Goal: Task Accomplishment & Management: Manage account settings

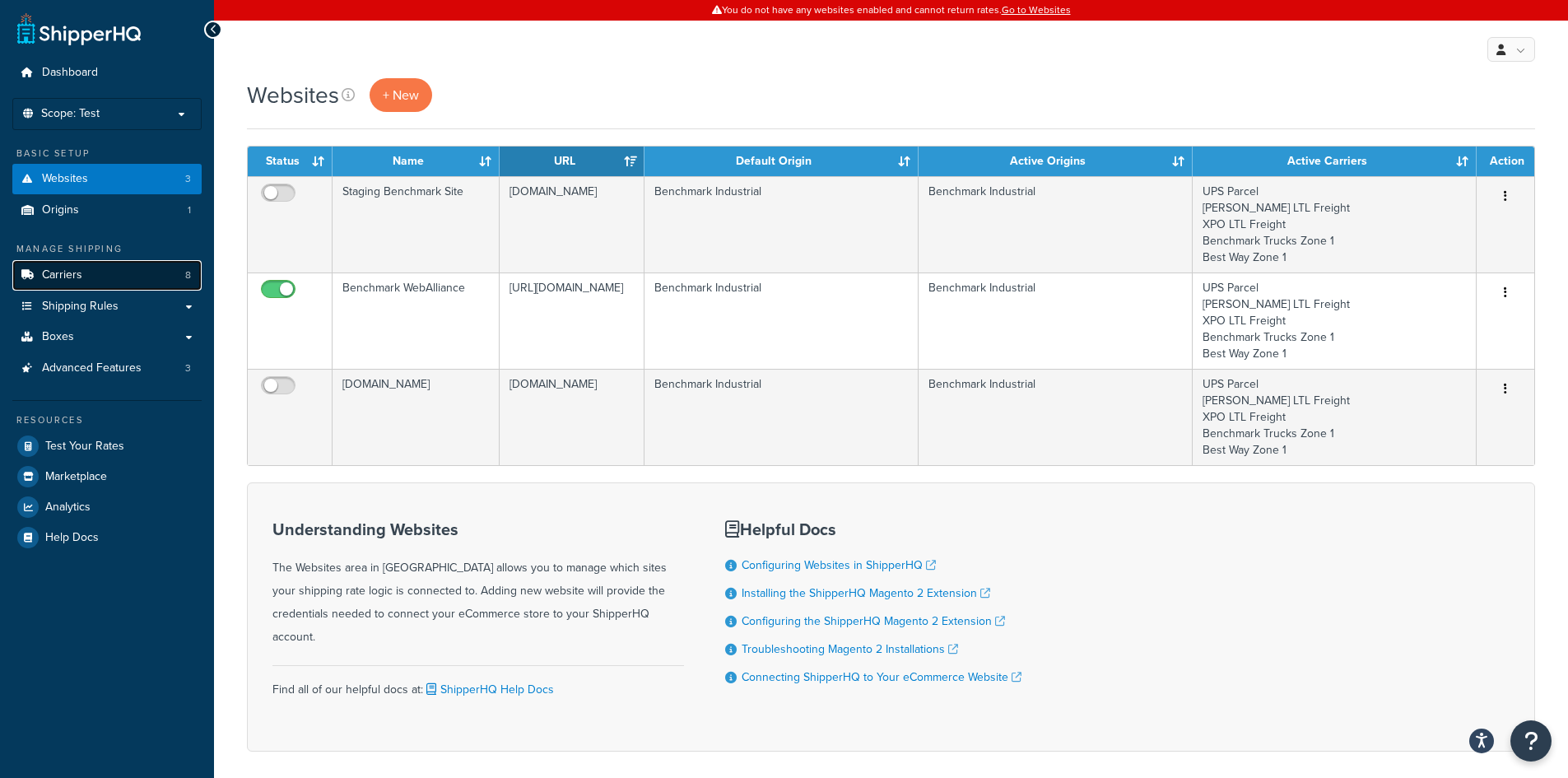
click at [126, 269] on link "Carriers 8" at bounding box center [107, 276] width 190 height 31
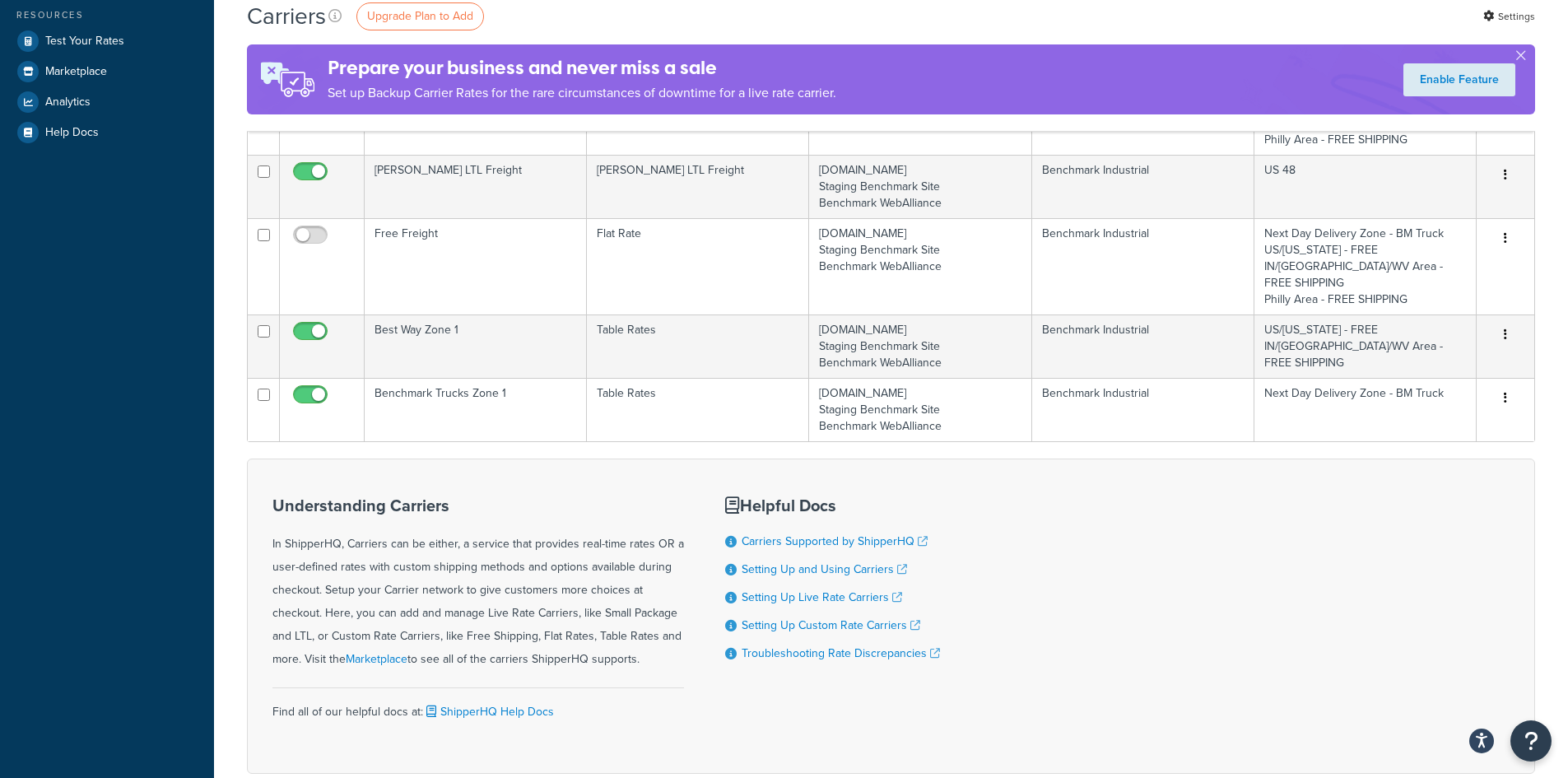
scroll to position [412, 0]
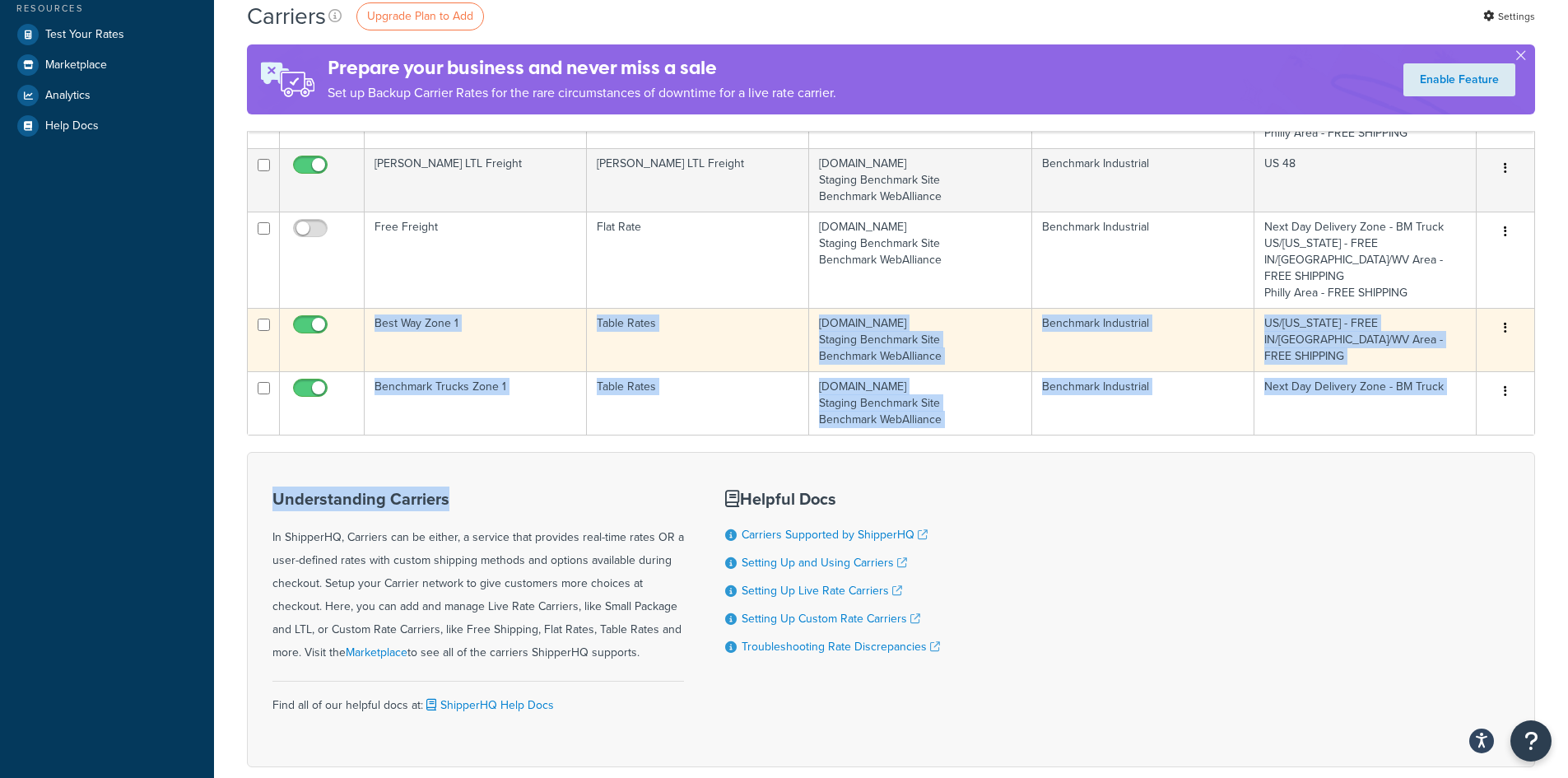
drag, startPoint x: 554, startPoint y: 437, endPoint x: 345, endPoint y: 288, distance: 256.7
click at [345, 288] on form "Status Carrier Name Service/Type Websites Assigned To Origins Assigned To Appli…" at bounding box center [891, 299] width 1288 height 936
copy form "Best Way Zone 1 Table Rates benchmarkinc.com Staging Benchmark Site Benchmark W…"
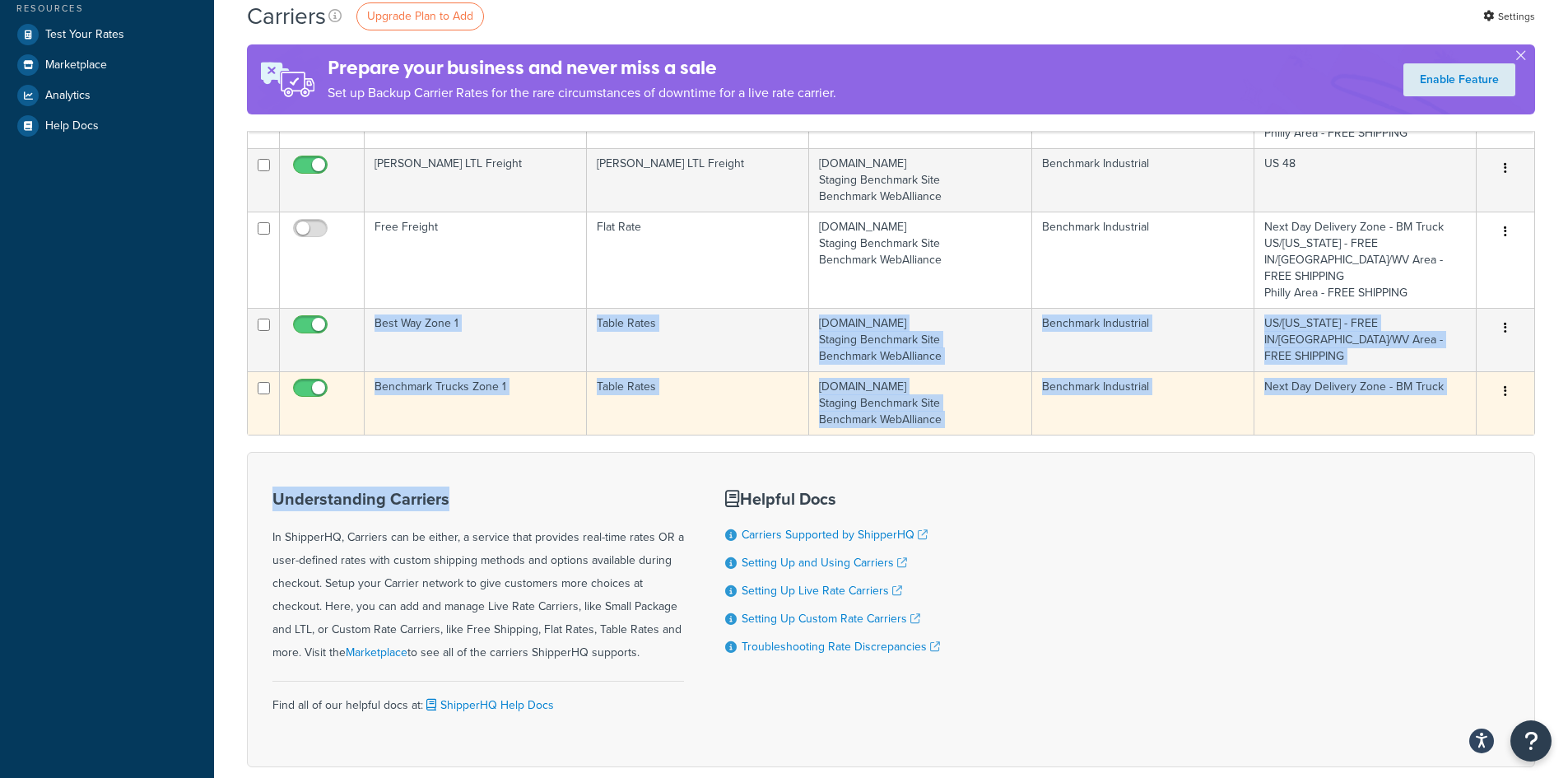
click at [1201, 372] on td "Benchmark Industrial" at bounding box center [1144, 403] width 222 height 63
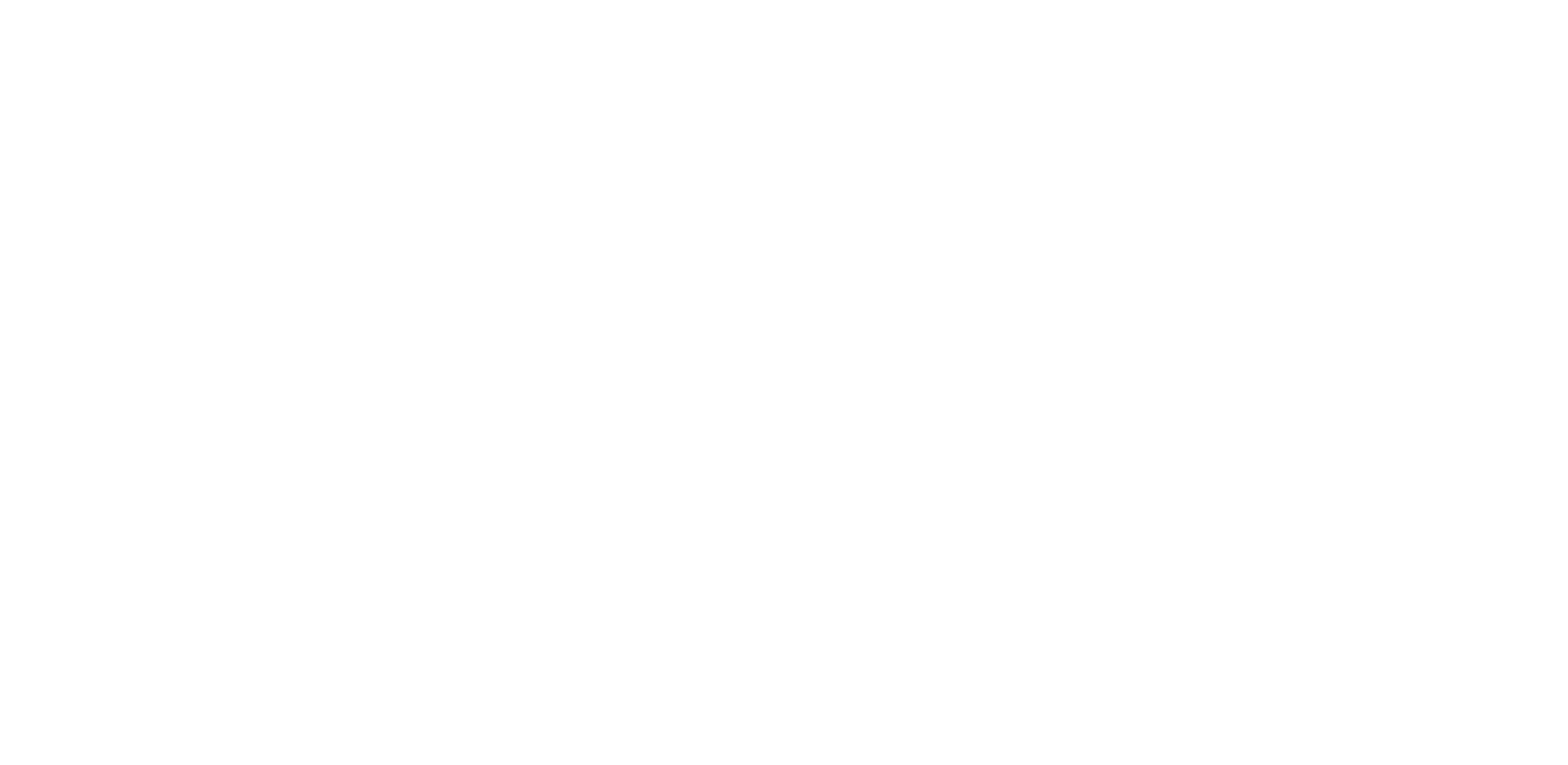
select select "25"
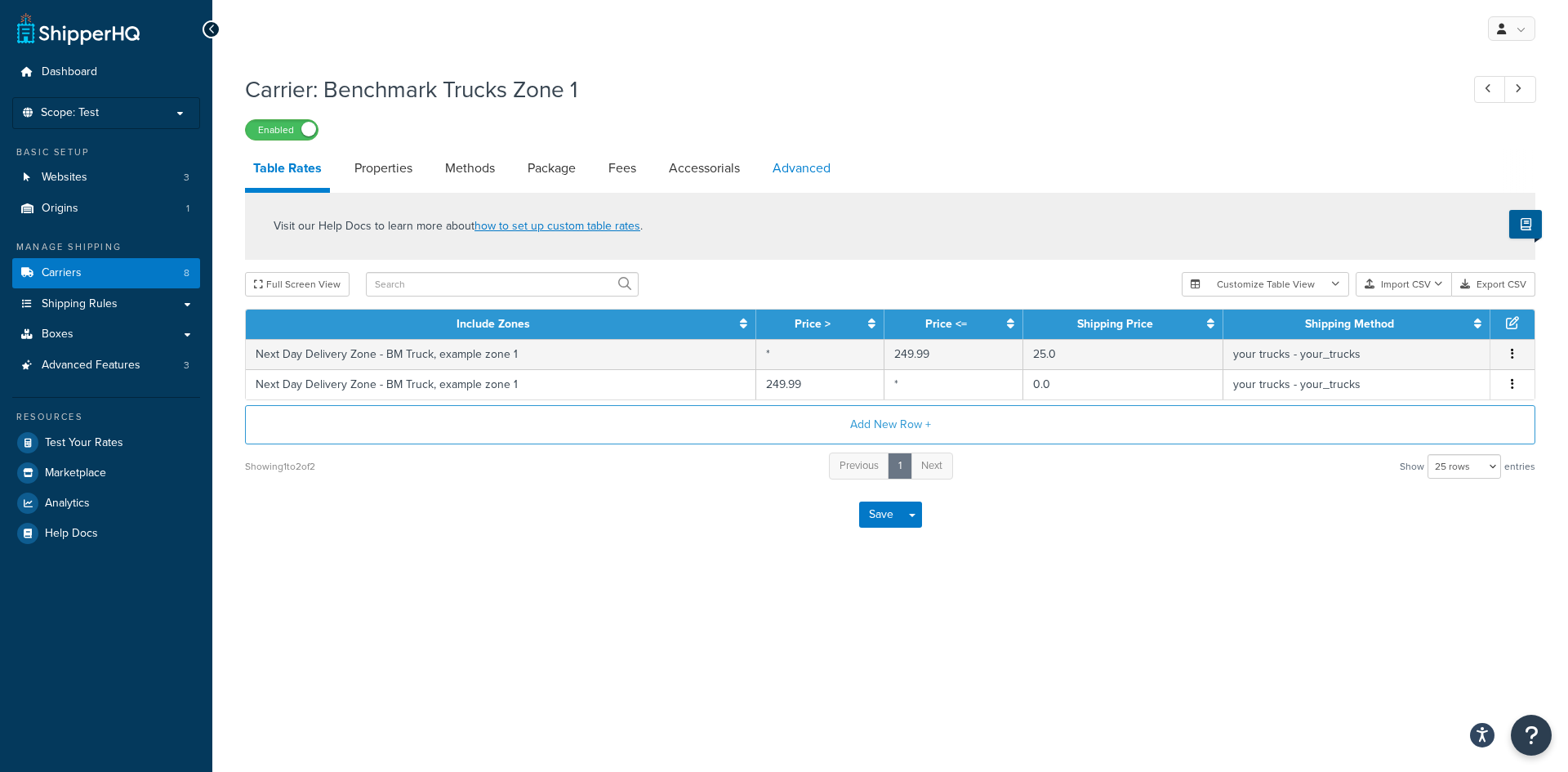
click at [808, 164] on link "Advanced" at bounding box center [801, 167] width 74 height 39
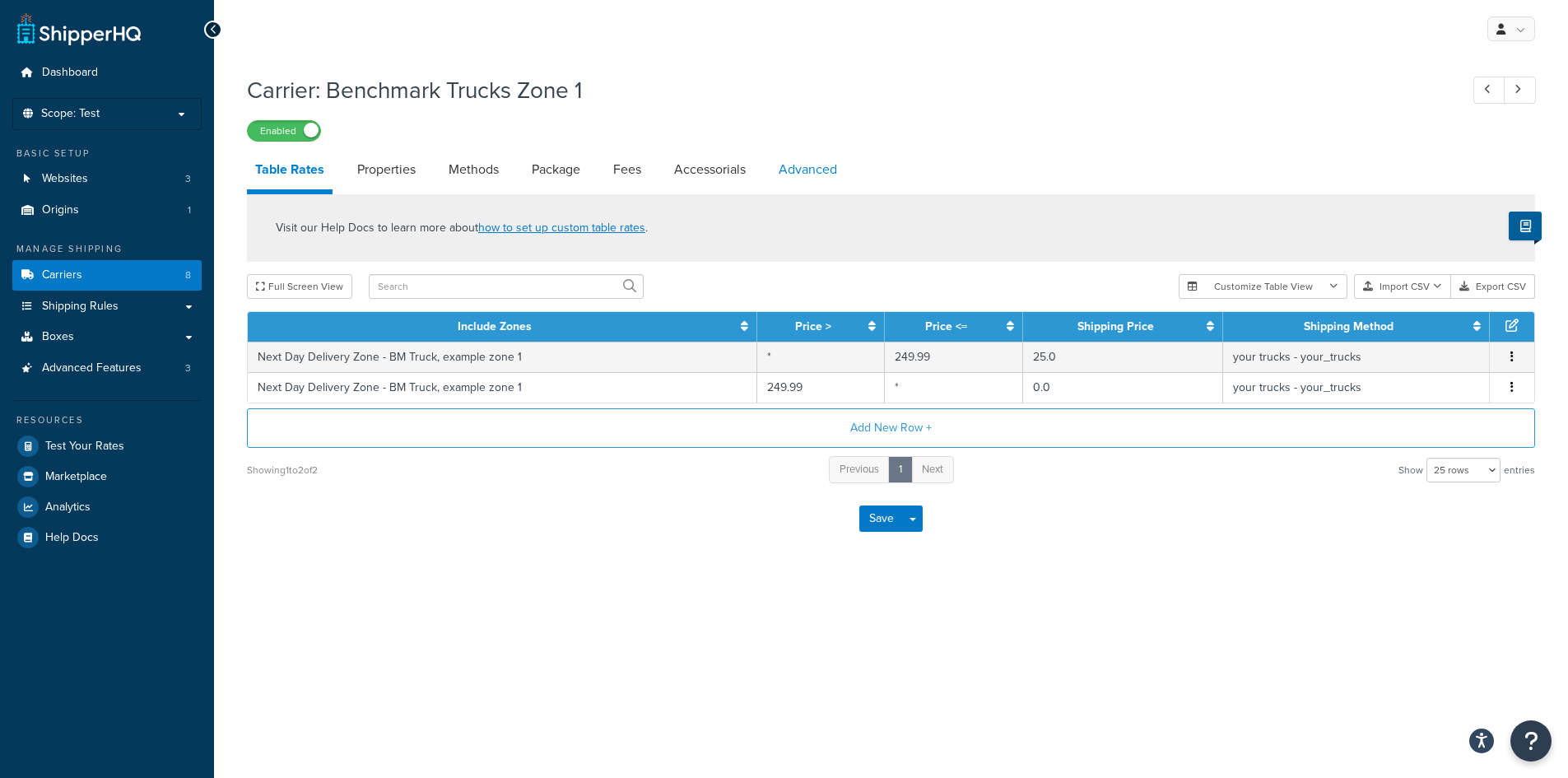
select select "false"
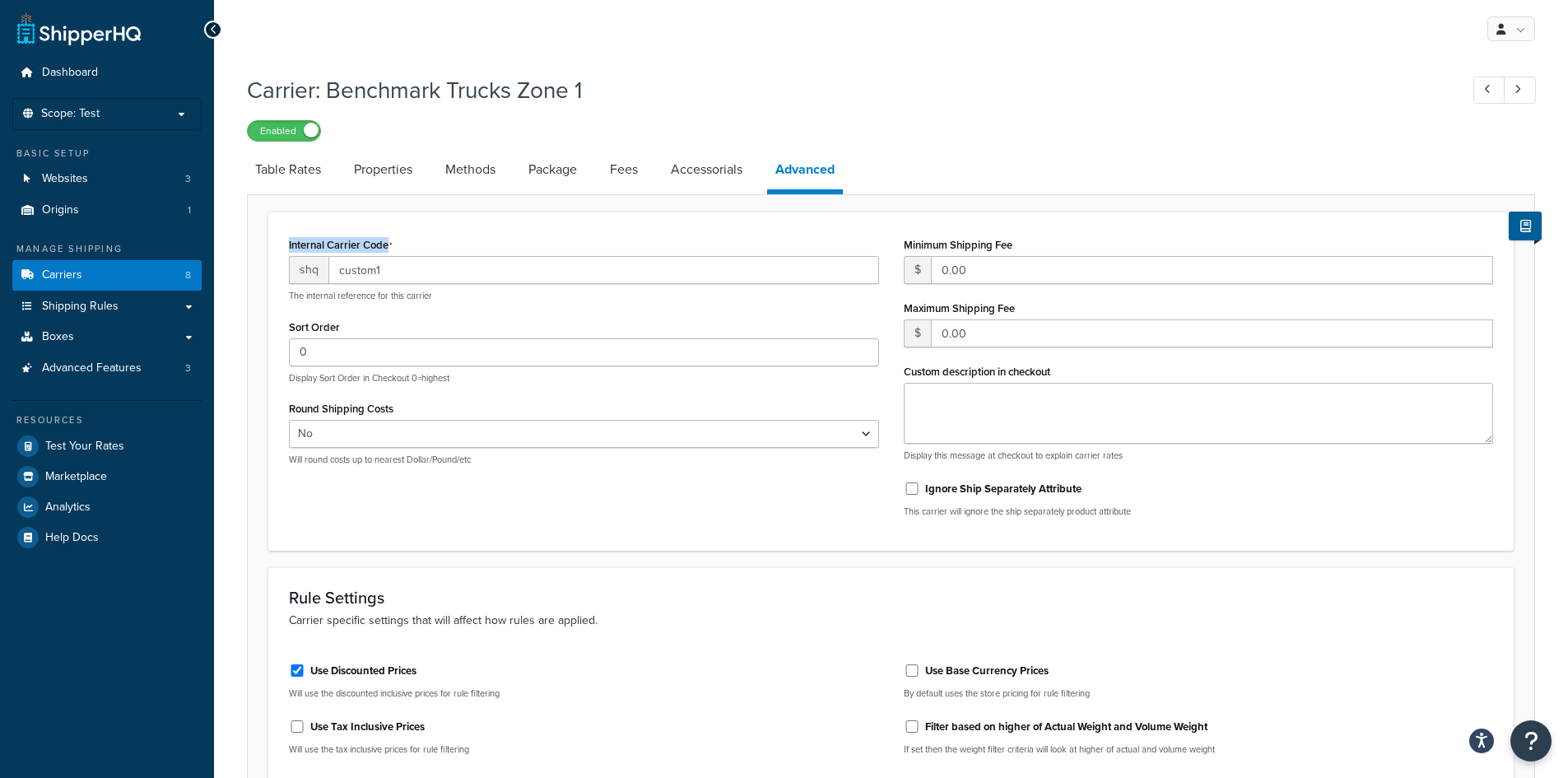
drag, startPoint x: 290, startPoint y: 240, endPoint x: 384, endPoint y: 272, distance: 99.3
click at [384, 272] on div "Internal Carrier Code shq custom1 The internal reference for this carrier" at bounding box center [584, 267] width 590 height 69
copy div "Internal Carrier Code"
click at [538, 224] on div "Internal Carrier Code shq custom1 The internal reference for this carrier Sort …" at bounding box center [891, 381] width 1245 height 339
click at [118, 273] on link "Carriers 8" at bounding box center [107, 276] width 190 height 31
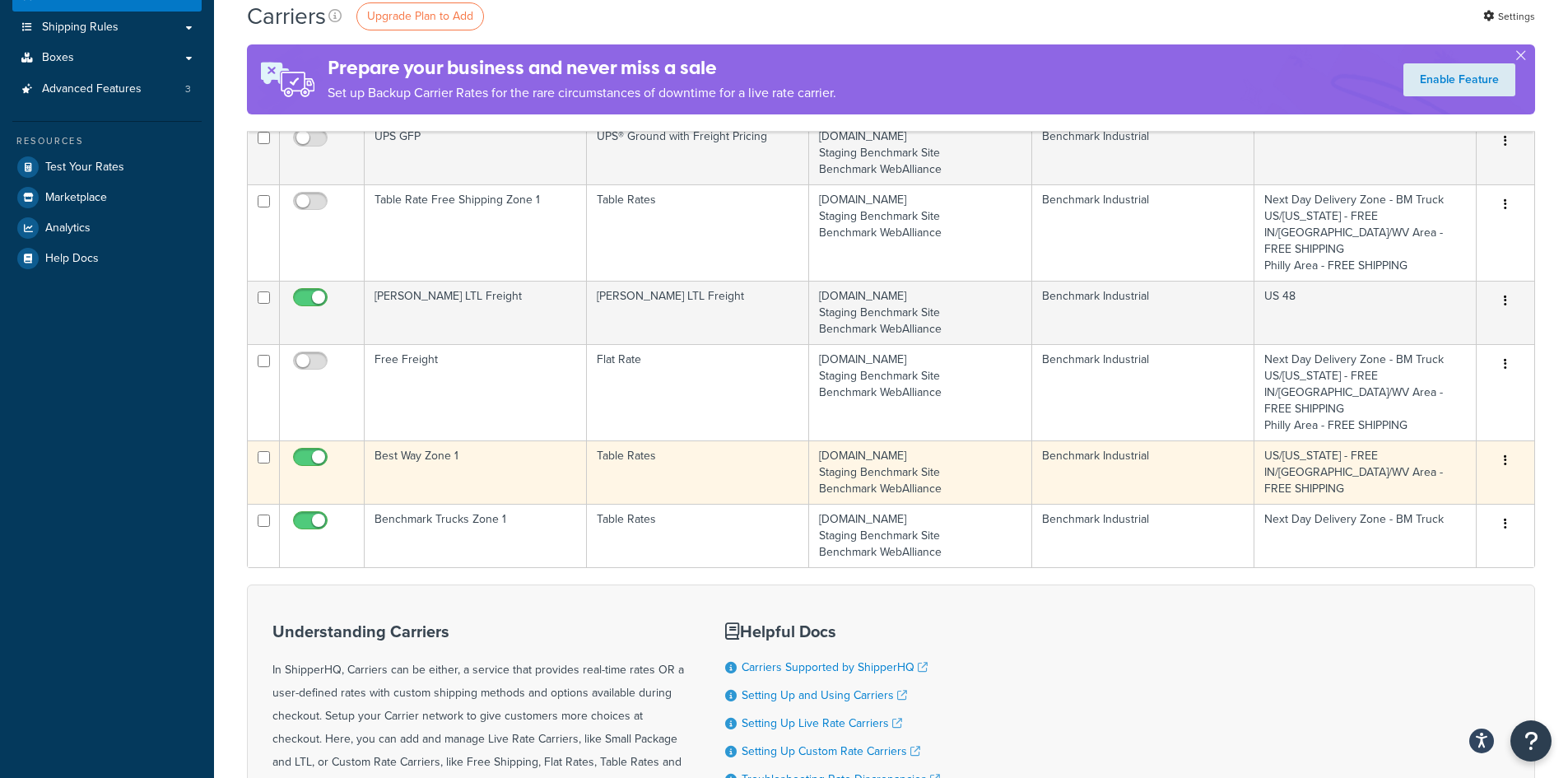
scroll to position [467, 0]
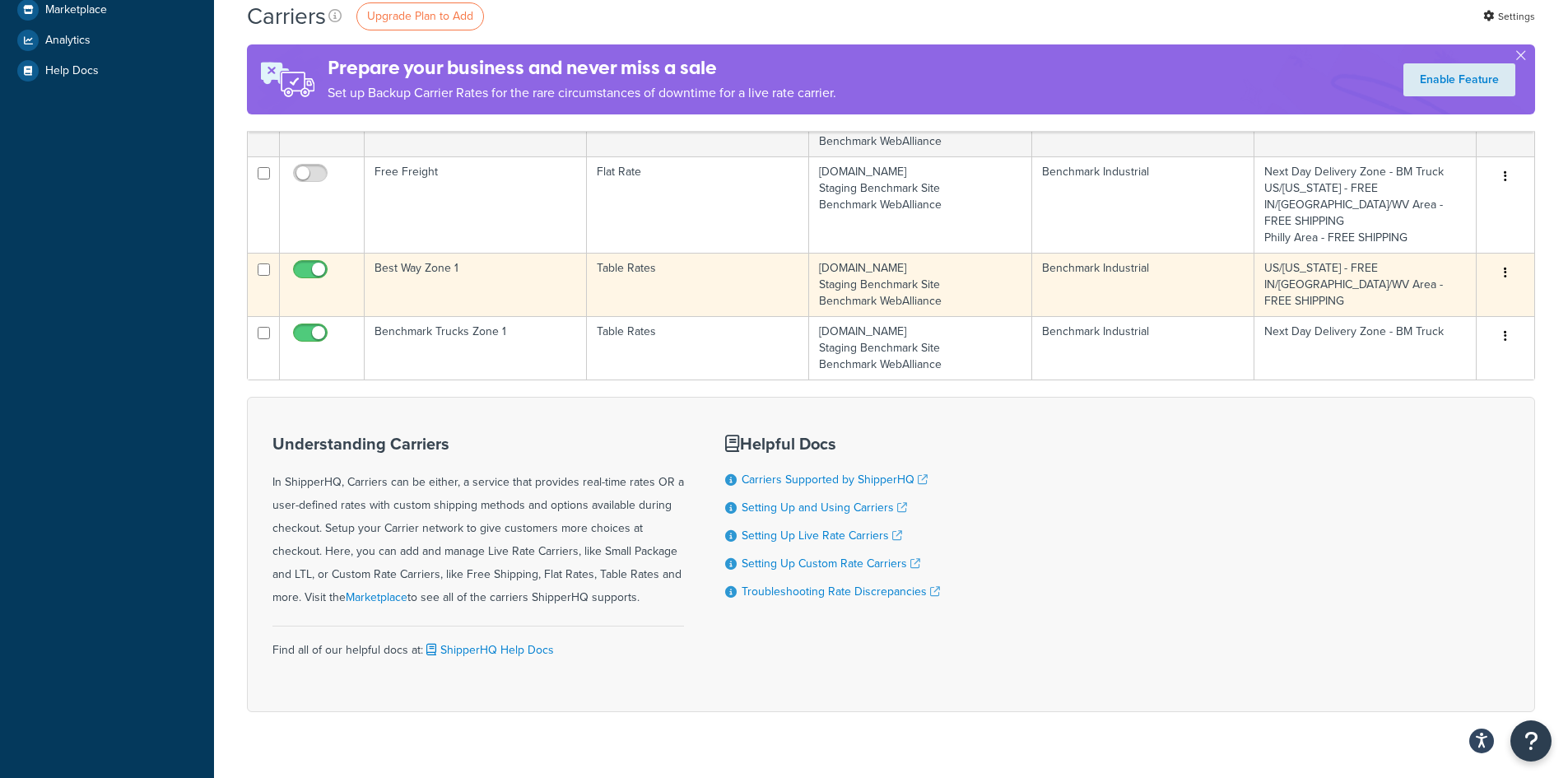
click at [485, 253] on td "Best Way Zone 1" at bounding box center [476, 285] width 222 height 63
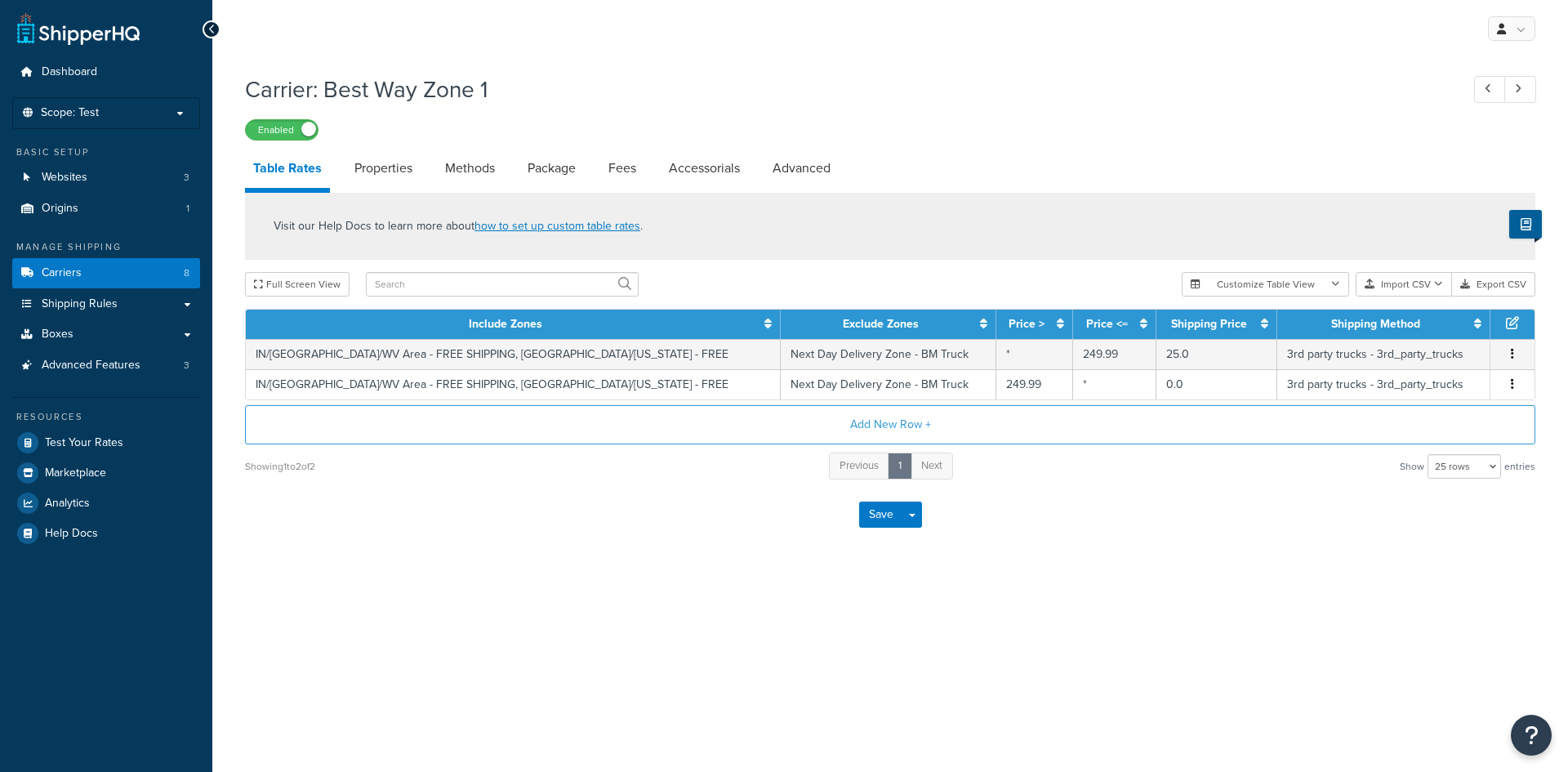
select select "25"
click at [802, 171] on link "Advanced" at bounding box center [801, 167] width 74 height 39
select select "false"
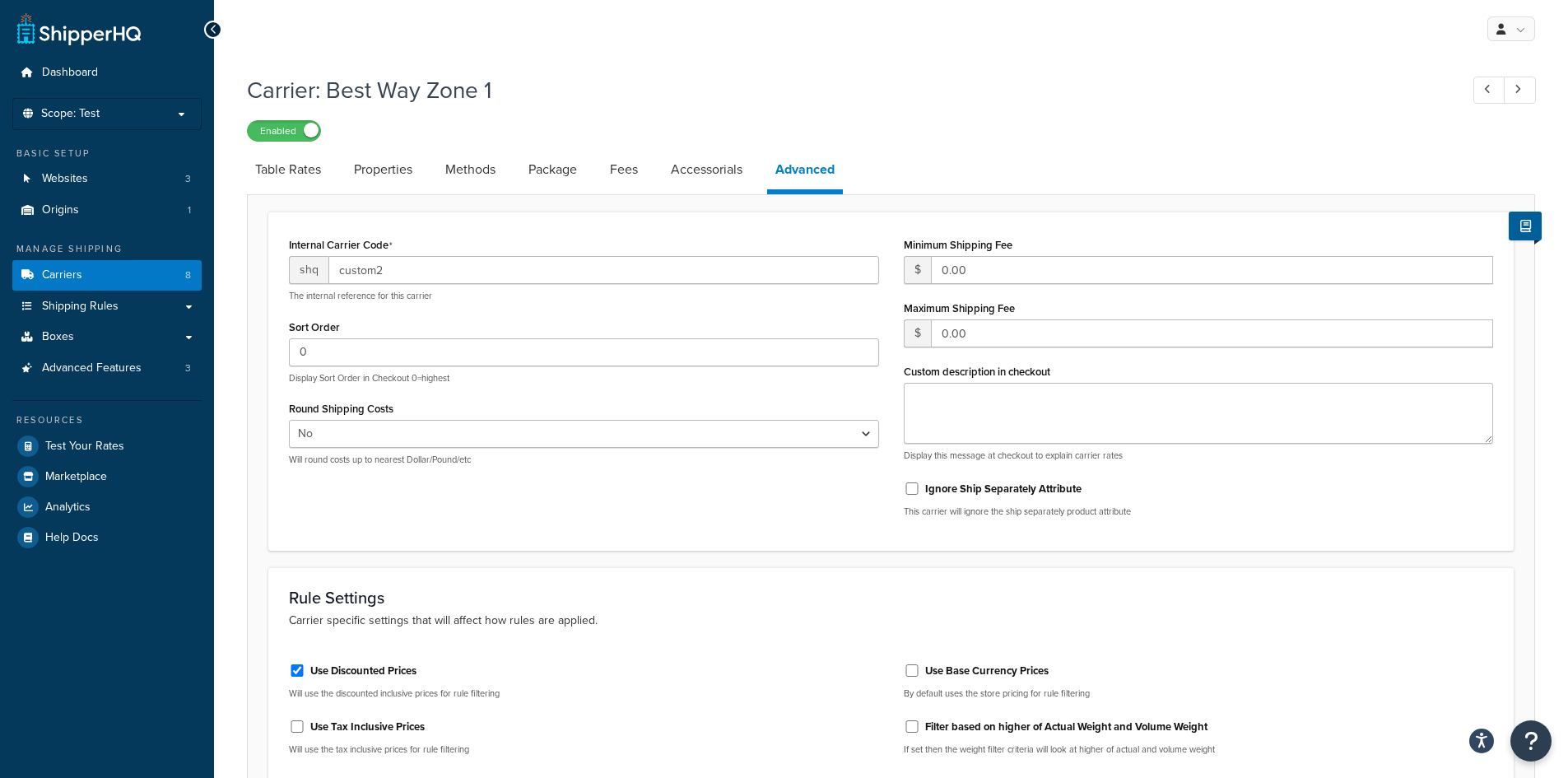
click at [56, 37] on link at bounding box center [79, 29] width 124 height 33
click at [660, 53] on div "My Profile Billing Global Settings Contact Us Logout" at bounding box center [891, 29] width 1354 height 57
